Goal: Communication & Community: Answer question/provide support

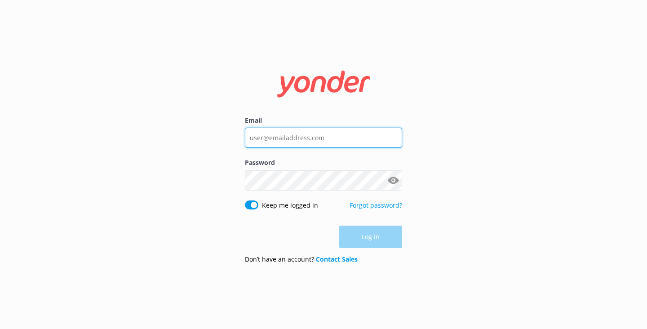
type input "[EMAIL_ADDRESS][DOMAIN_NAME]"
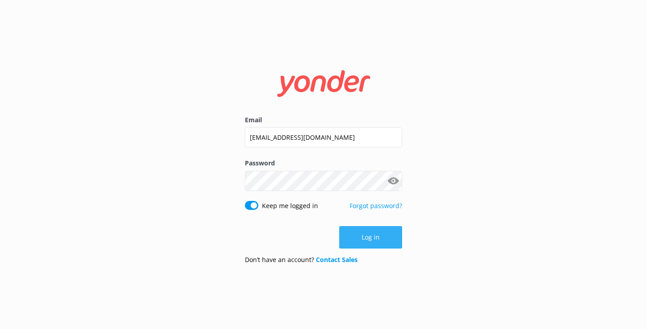
click at [373, 245] on div "Log in" at bounding box center [323, 237] width 157 height 22
click at [366, 236] on button "Log in" at bounding box center [370, 237] width 63 height 22
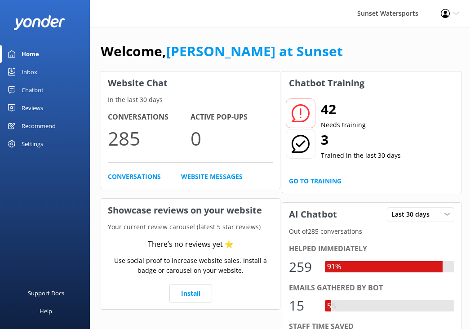
click at [47, 69] on link "Inbox" at bounding box center [45, 72] width 90 height 18
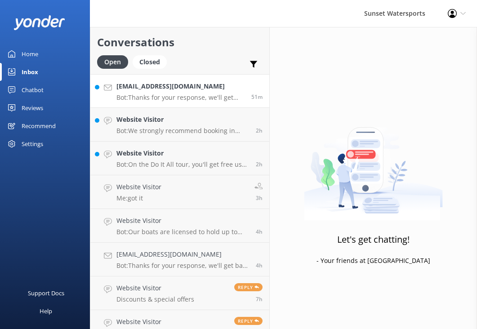
click at [207, 97] on p "Bot: Thanks for your response, we'll get back to you as soon as we can during o…" at bounding box center [180, 97] width 128 height 8
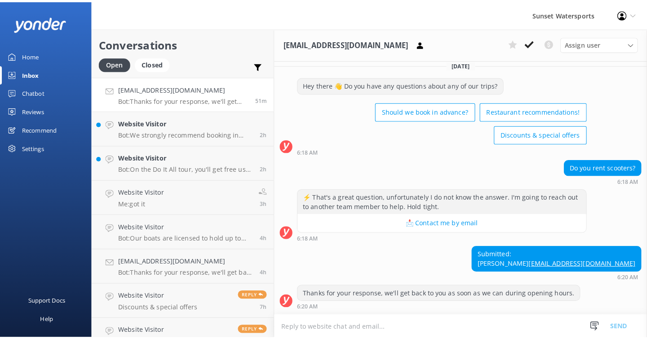
scroll to position [15, 0]
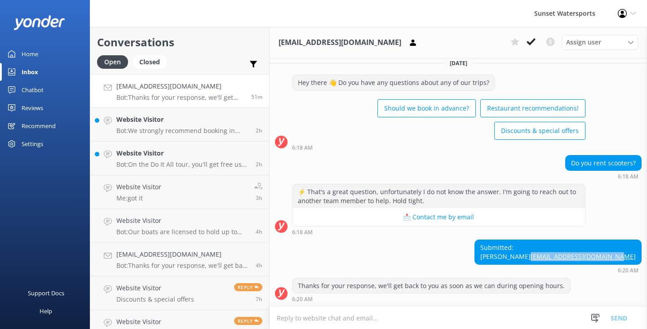
drag, startPoint x: 631, startPoint y: 256, endPoint x: 547, endPoint y: 258, distance: 84.4
click at [547, 258] on div "Submitted: Jacob [EMAIL_ADDRESS][DOMAIN_NAME]" at bounding box center [558, 252] width 166 height 24
copy link "[EMAIL_ADDRESS][DOMAIN_NAME]"
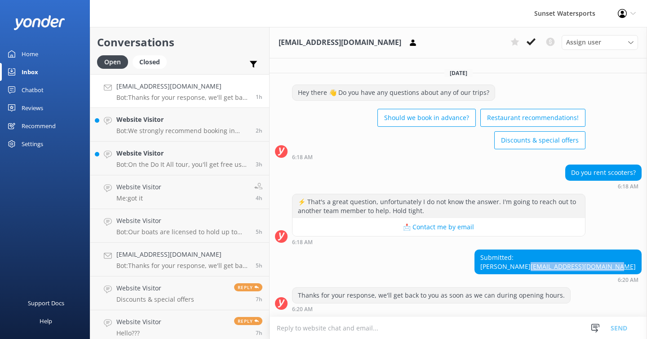
scroll to position [5, 0]
click at [277, 325] on textarea at bounding box center [457, 328] width 377 height 22
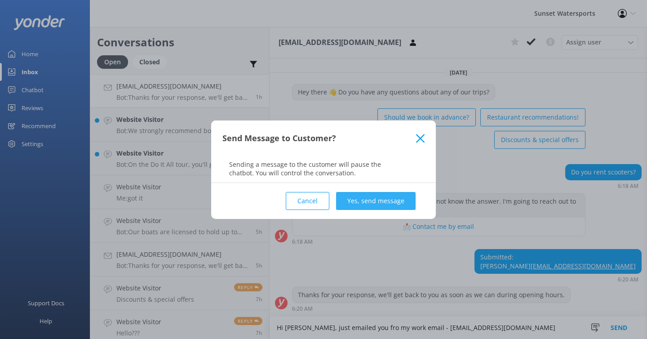
type textarea "Hi [PERSON_NAME], just emailed you fro my work email - [EMAIL_ADDRESS][DOMAIN_N…"
click at [356, 202] on button "Yes, send message" at bounding box center [375, 201] width 79 height 18
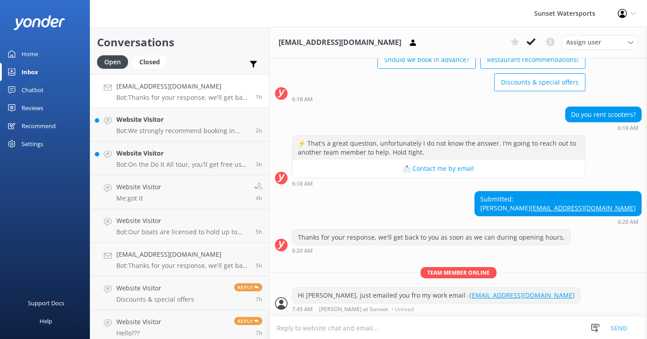
scroll to position [64, 0]
click at [533, 40] on use at bounding box center [530, 41] width 9 height 7
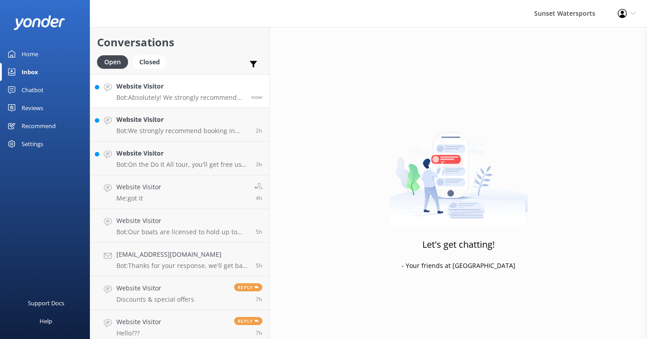
click at [189, 94] on p "Bot: Absolutely! We strongly recommend booking in advance since our tours tend …" at bounding box center [180, 97] width 128 height 8
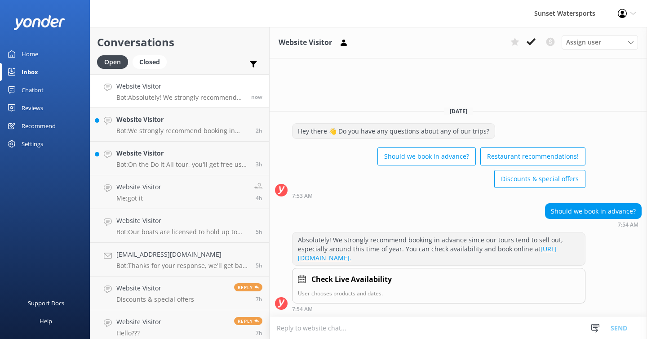
click at [298, 328] on textarea at bounding box center [457, 328] width 377 height 22
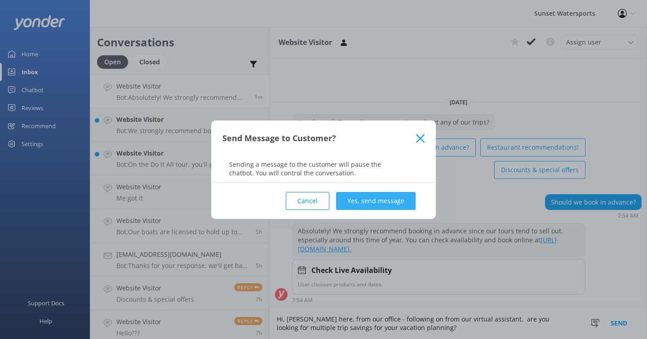
type textarea "Hi, [PERSON_NAME] here, from our office - following on from our virtual assista…"
click at [365, 200] on button "Yes, send message" at bounding box center [375, 201] width 79 height 18
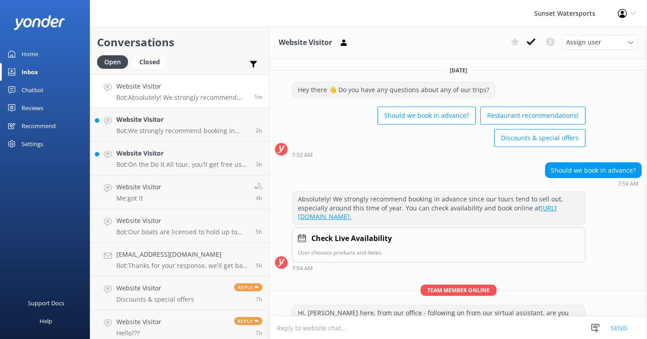
scroll to position [34, 0]
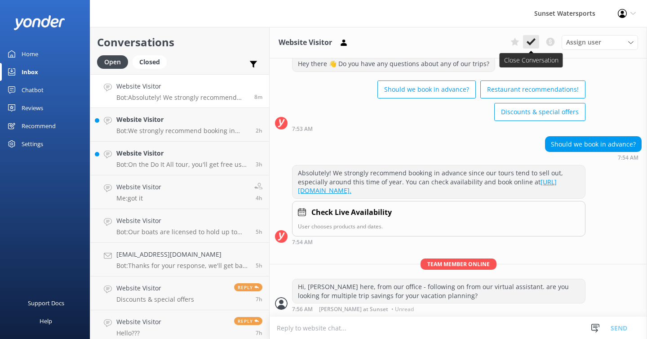
click at [530, 40] on icon at bounding box center [530, 41] width 9 height 9
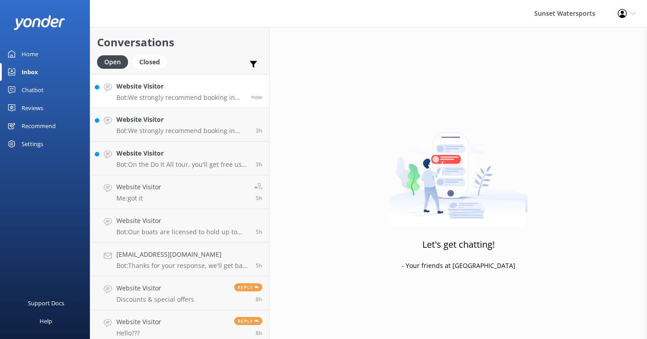
click at [211, 91] on h4 "Website Visitor" at bounding box center [180, 86] width 128 height 10
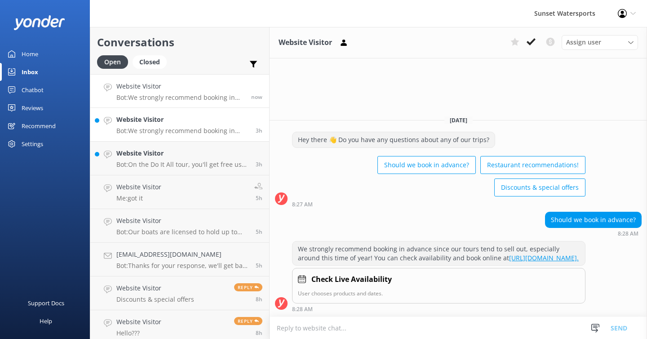
click at [196, 125] on div "Website Visitor Bot: We strongly recommend booking in advance as our tours are …" at bounding box center [182, 125] width 132 height 20
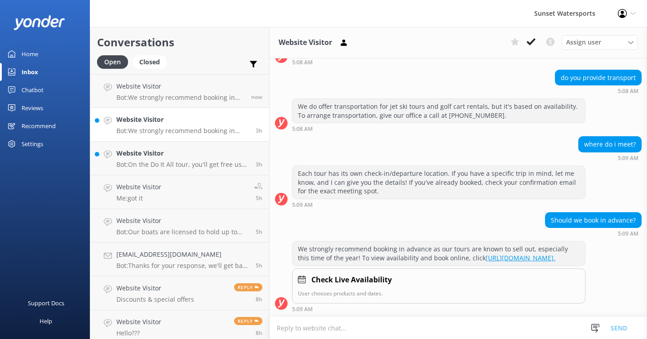
scroll to position [110, 0]
click at [190, 84] on h4 "Website Visitor" at bounding box center [180, 86] width 128 height 10
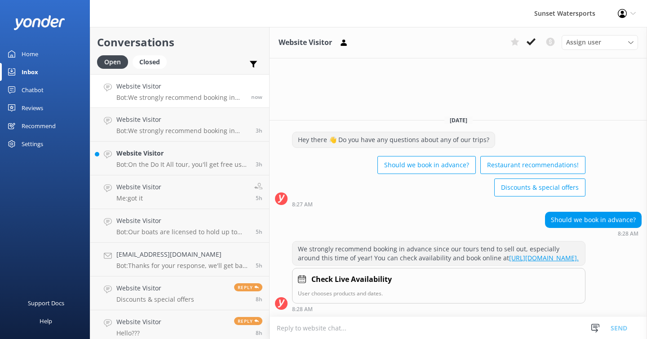
click at [288, 327] on textarea at bounding box center [457, 328] width 377 height 22
type textarea "s"
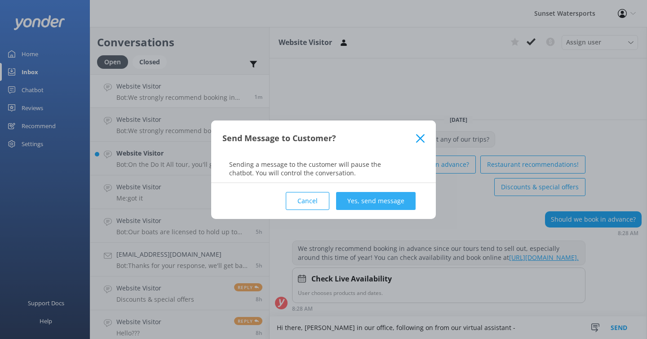
type textarea "Hi there, [PERSON_NAME] in our office, following on from our virtual assistant -"
click at [388, 206] on button "Yes, send message" at bounding box center [375, 201] width 79 height 18
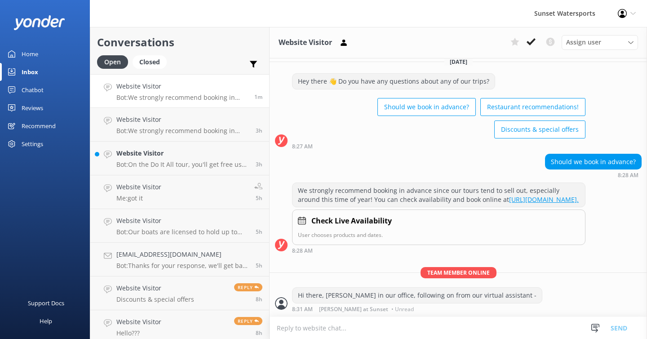
scroll to position [26, 0]
click at [294, 328] on textarea at bounding box center [457, 328] width 377 height 22
type textarea "q"
type textarea "when are you going to be in town?"
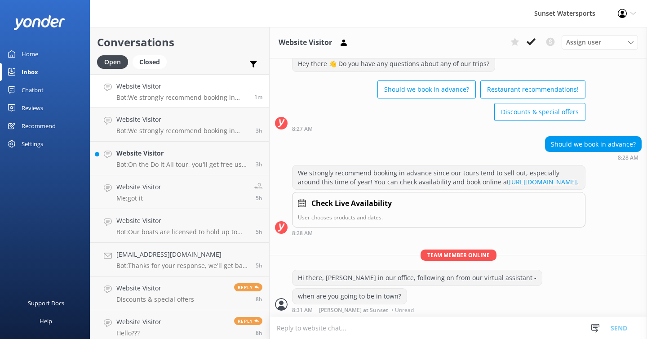
scroll to position [44, 0]
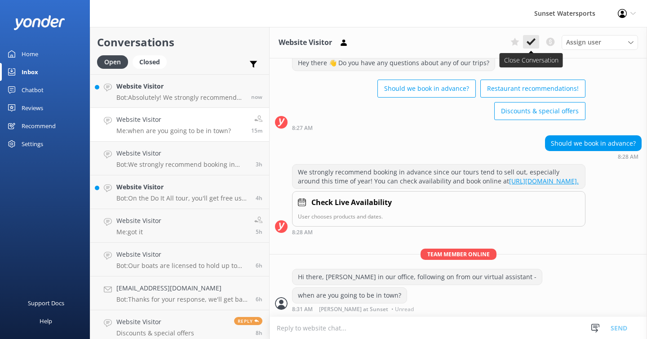
click at [528, 41] on icon at bounding box center [530, 41] width 9 height 9
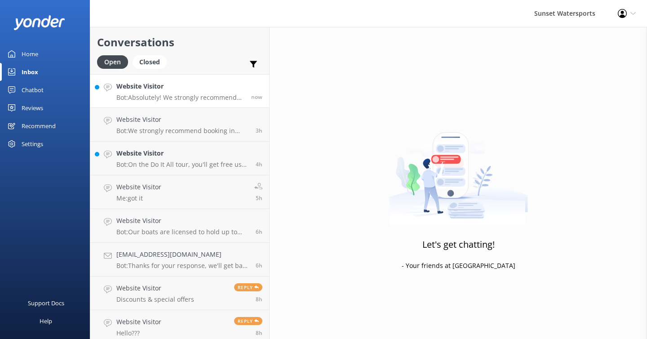
click at [197, 83] on h4 "Website Visitor" at bounding box center [180, 86] width 128 height 10
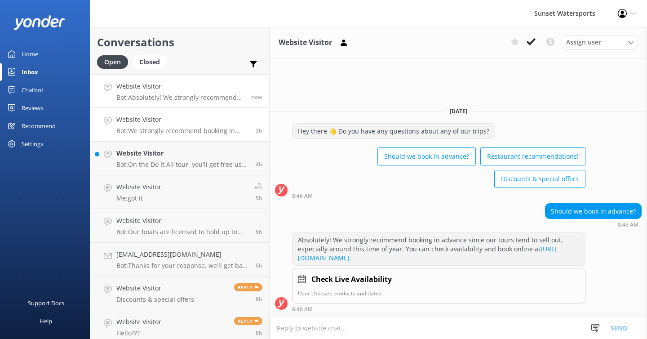
click at [214, 139] on link "Website Visitor Bot: We strongly recommend booking in advance as our tours are …" at bounding box center [179, 125] width 179 height 34
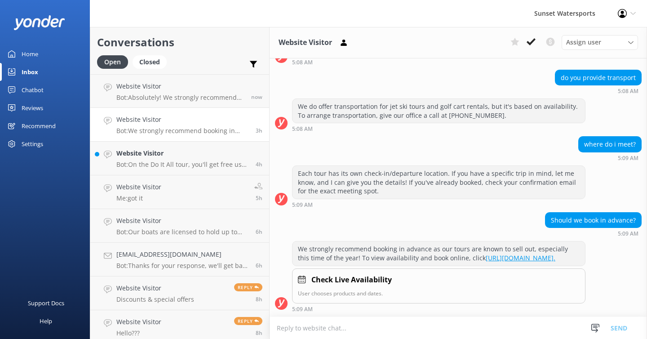
scroll to position [110, 0]
click at [199, 89] on h4 "Website Visitor" at bounding box center [180, 86] width 128 height 10
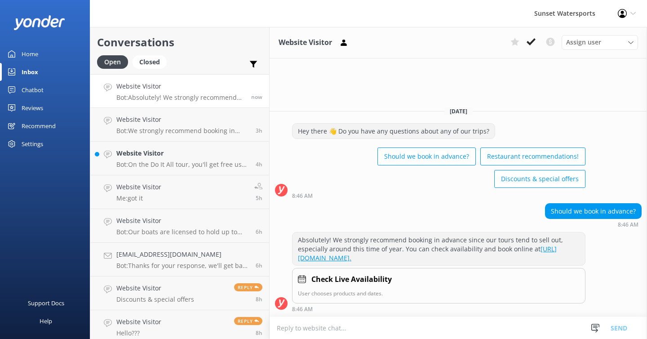
click at [294, 325] on textarea at bounding box center [457, 328] width 377 height 22
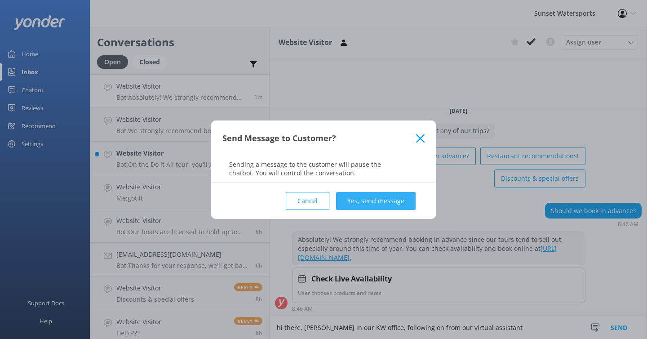
type textarea "hi there, [PERSON_NAME] in our KW office, following on from our virtual assista…"
click at [393, 204] on button "Yes, send message" at bounding box center [375, 201] width 79 height 18
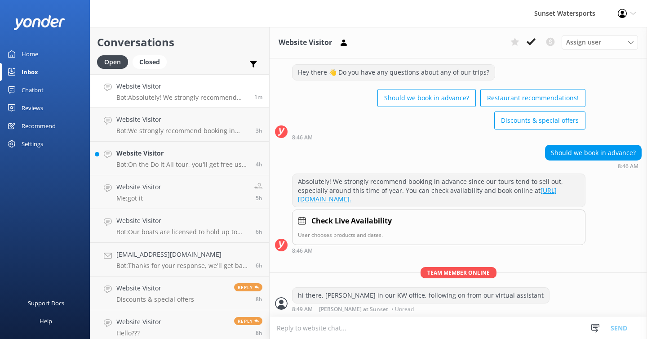
scroll to position [26, 0]
click at [304, 325] on textarea at bounding box center [457, 328] width 377 height 22
type textarea "when are you going to be in town?"
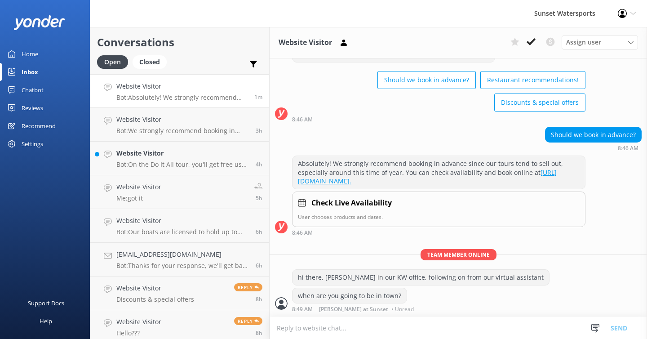
scroll to position [44, 0]
